Goal: Task Accomplishment & Management: Manage account settings

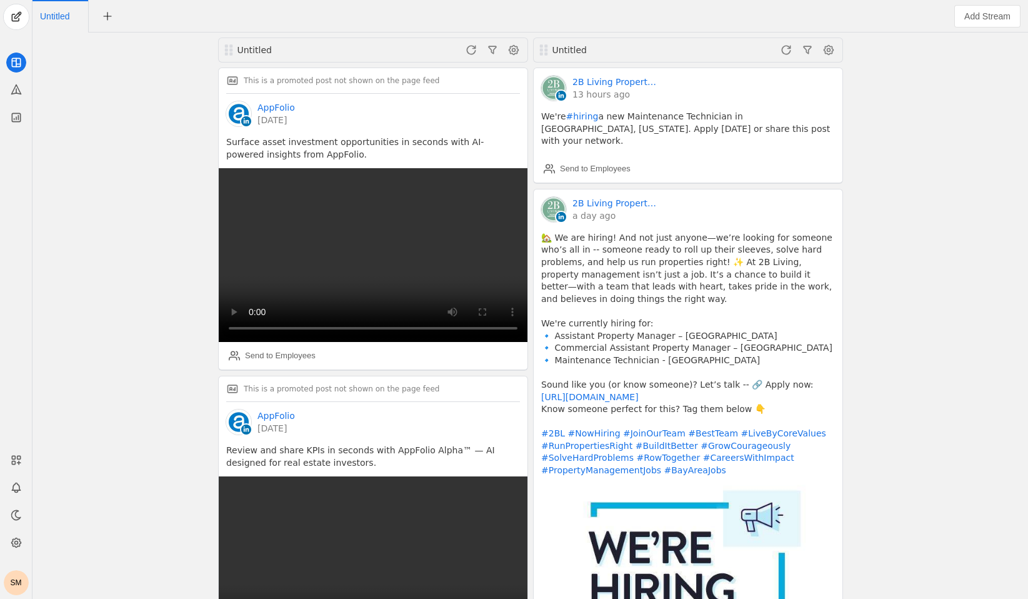
click at [9, 554] on div "SM" at bounding box center [16, 519] width 32 height 153
click at [20, 539] on icon at bounding box center [16, 542] width 13 height 13
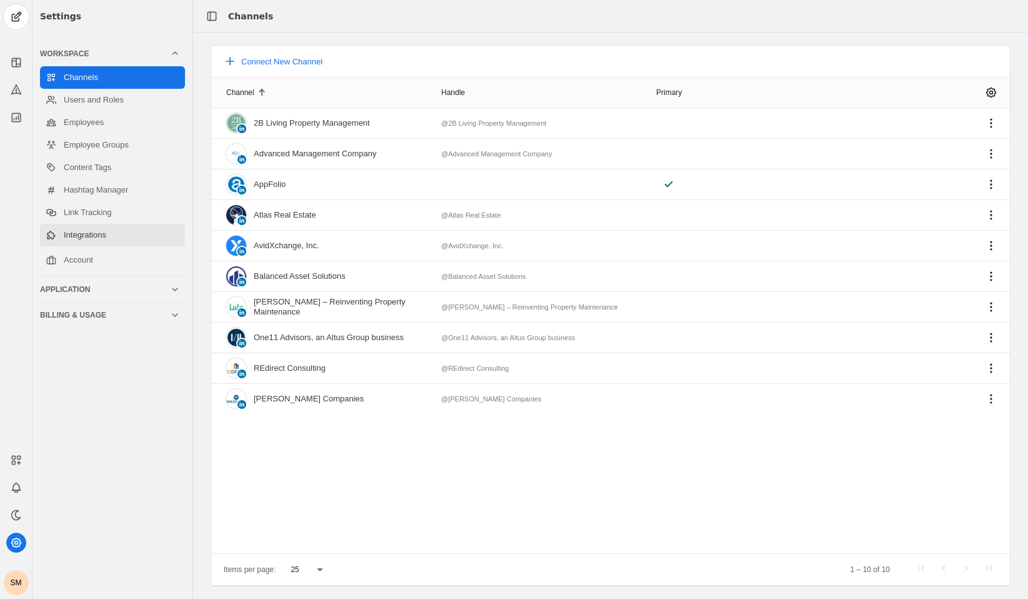
click at [145, 232] on link "Integrations" at bounding box center [112, 235] width 145 height 23
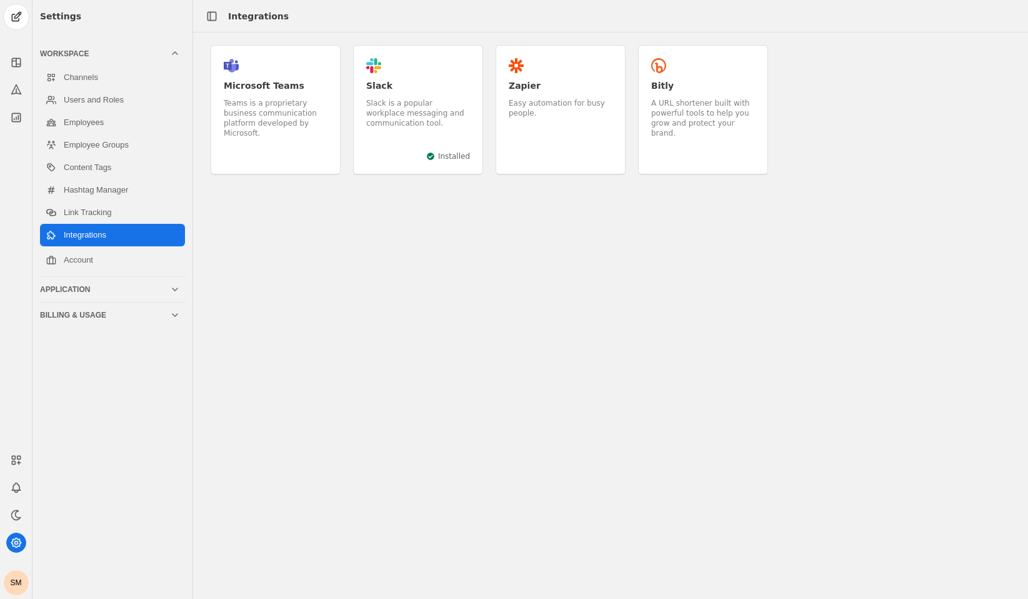
click at [535, 111] on div "Easy automation for busy people." at bounding box center [561, 108] width 104 height 20
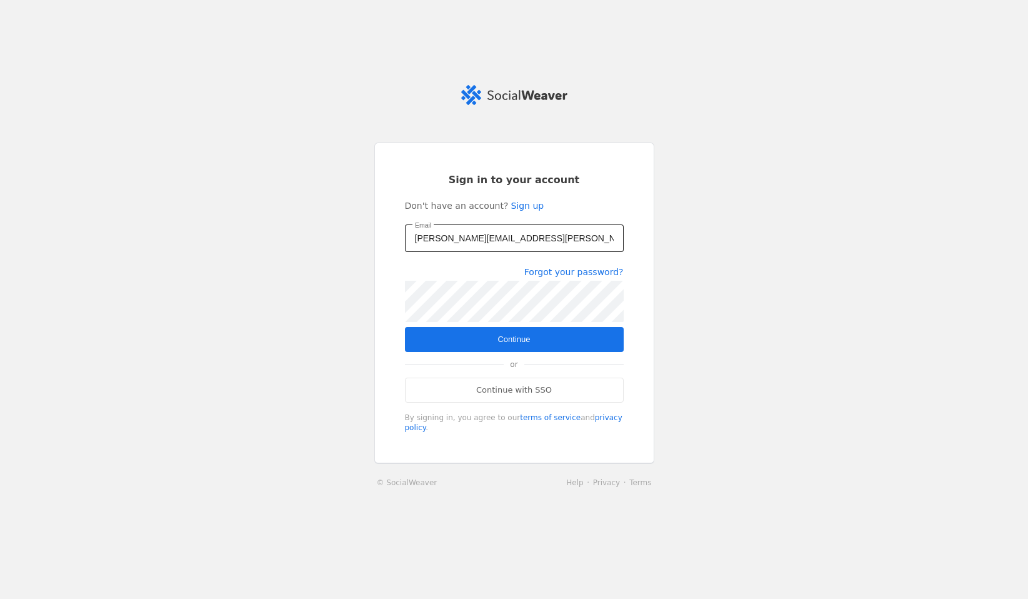
click at [495, 245] on input "[PERSON_NAME][EMAIL_ADDRESS][PERSON_NAME][DOMAIN_NAME]" at bounding box center [514, 238] width 199 height 15
type input "[PERSON_NAME][EMAIL_ADDRESS][PERSON_NAME][DOMAIN_NAME]"
click at [521, 334] on span "Continue" at bounding box center [514, 339] width 33 height 13
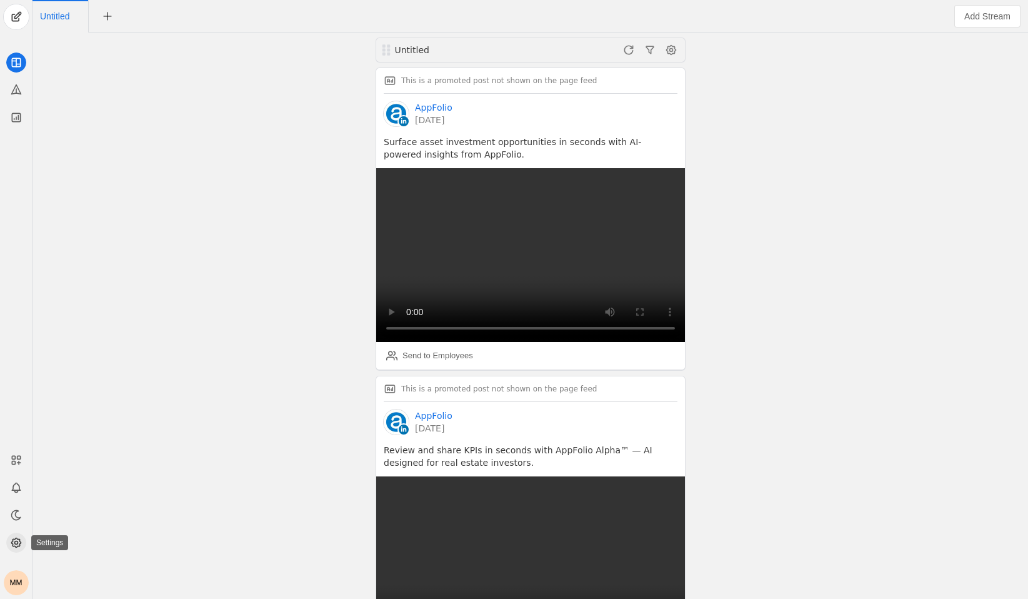
click at [11, 541] on icon at bounding box center [15, 542] width 9 height 9
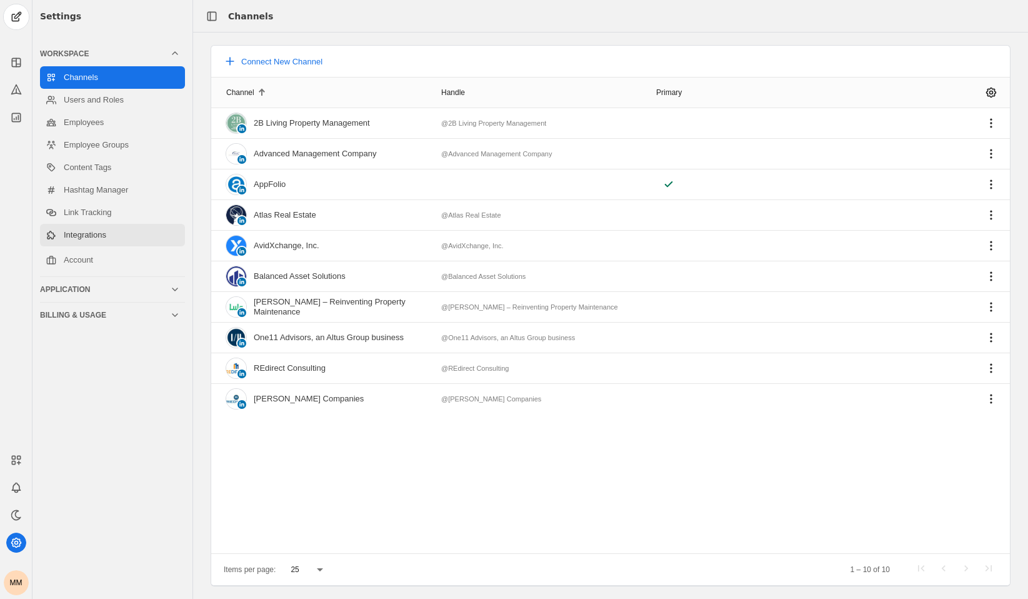
click at [113, 234] on link "Integrations" at bounding box center [112, 235] width 145 height 23
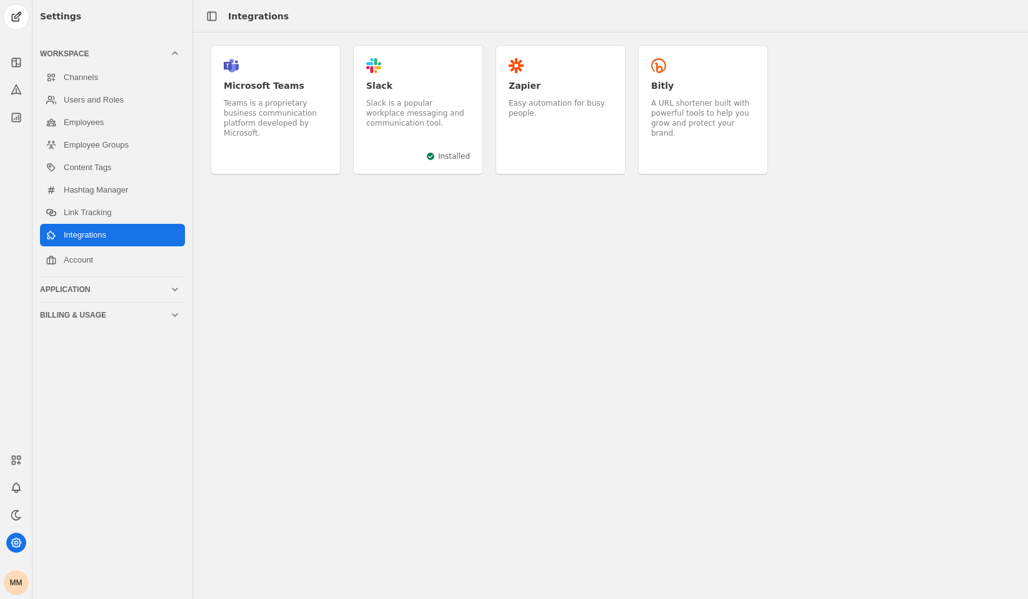
click at [545, 103] on div "Easy automation for busy people." at bounding box center [561, 108] width 104 height 20
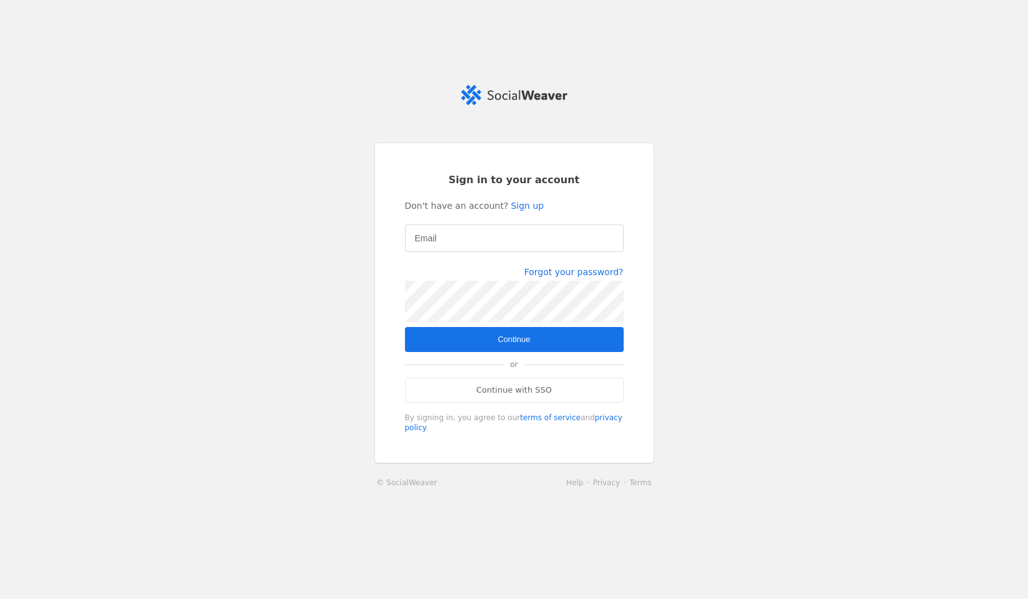
type input "[PERSON_NAME][EMAIL_ADDRESS][PERSON_NAME][DOMAIN_NAME]"
